Goal: Information Seeking & Learning: Check status

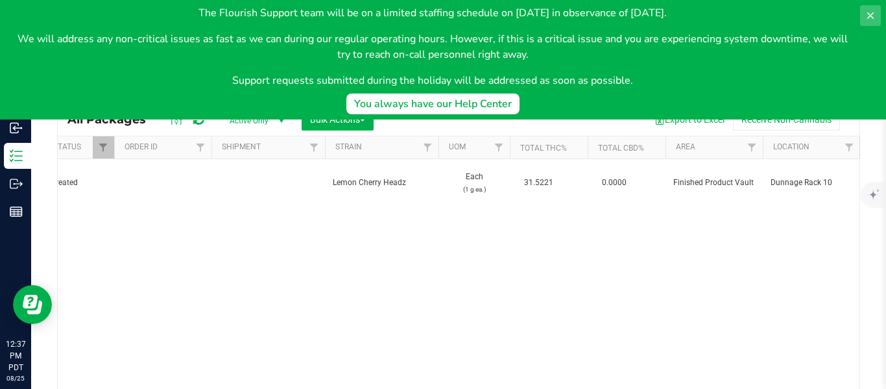
click at [871, 15] on icon at bounding box center [871, 15] width 6 height 6
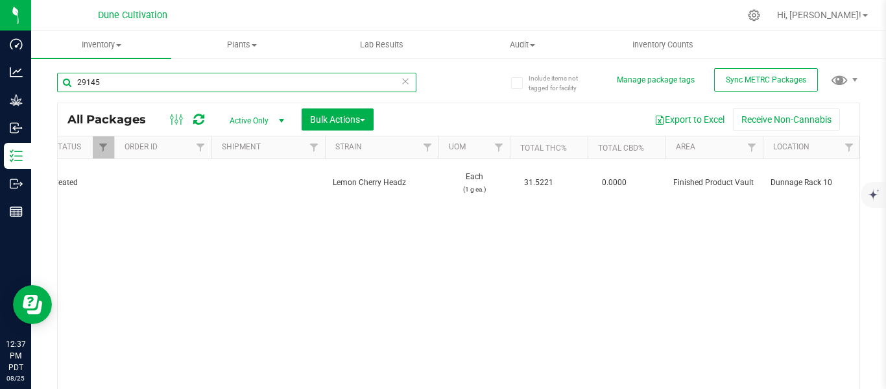
click at [169, 88] on input "29145" at bounding box center [236, 82] width 359 height 19
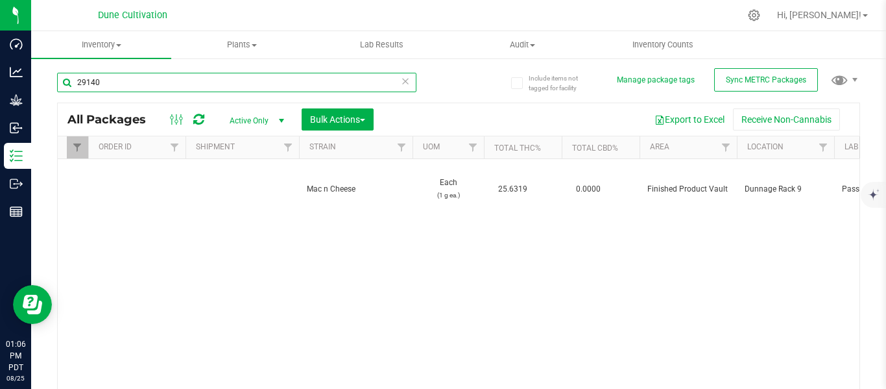
click at [130, 78] on input "29140" at bounding box center [236, 82] width 359 height 19
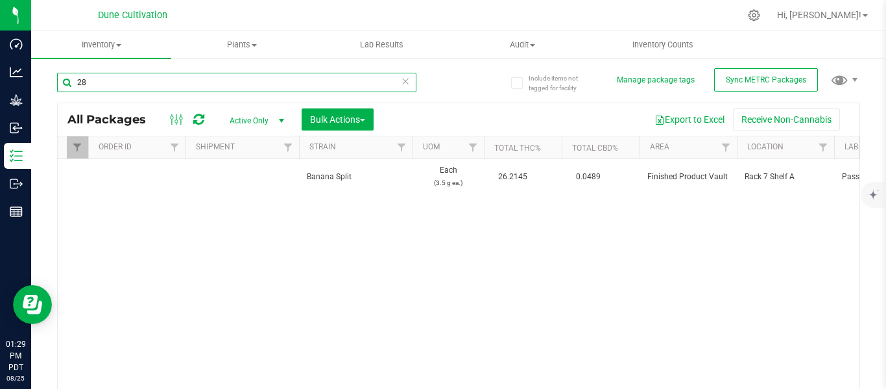
type input "2"
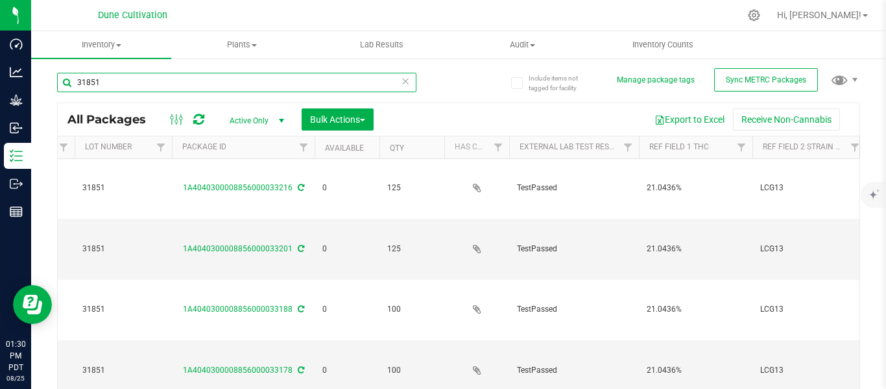
scroll to position [0, 285]
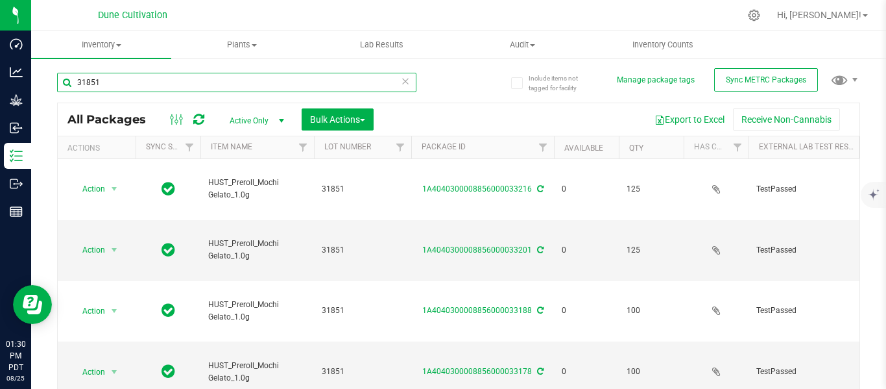
type input "31851"
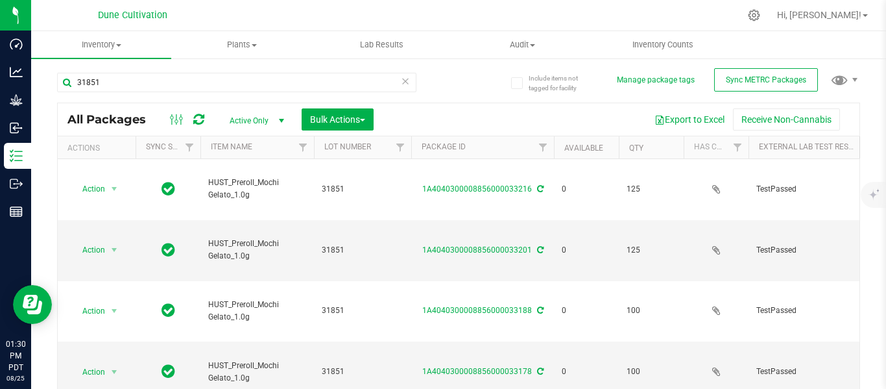
click at [283, 117] on span "select" at bounding box center [281, 120] width 10 height 10
click at [250, 200] on li "All" at bounding box center [254, 199] width 70 height 19
